Goal: Find contact information: Find contact information

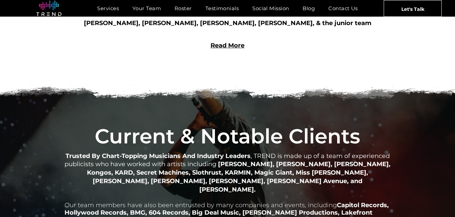
scroll to position [632, 0]
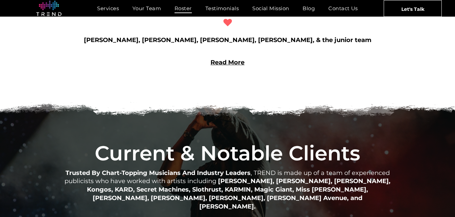
click at [179, 7] on span "Roster" at bounding box center [182, 8] width 17 height 10
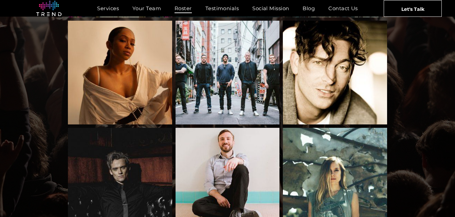
scroll to position [786, 0]
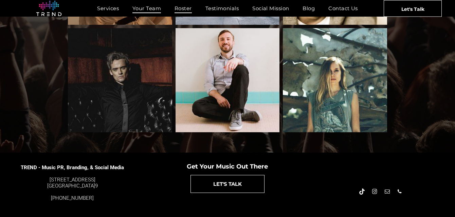
click at [146, 4] on span "Your Team" at bounding box center [146, 8] width 29 height 10
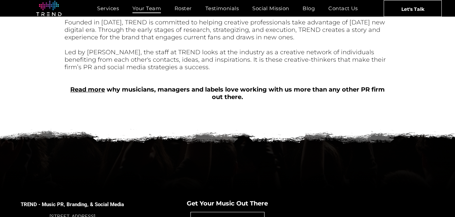
scroll to position [312, 0]
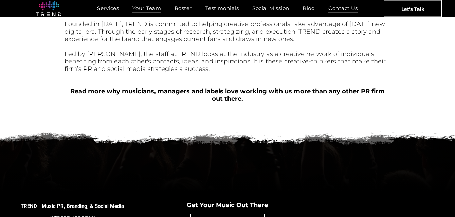
click at [352, 8] on span "Contact Us" at bounding box center [343, 8] width 30 height 10
